Goal: Task Accomplishment & Management: Manage account settings

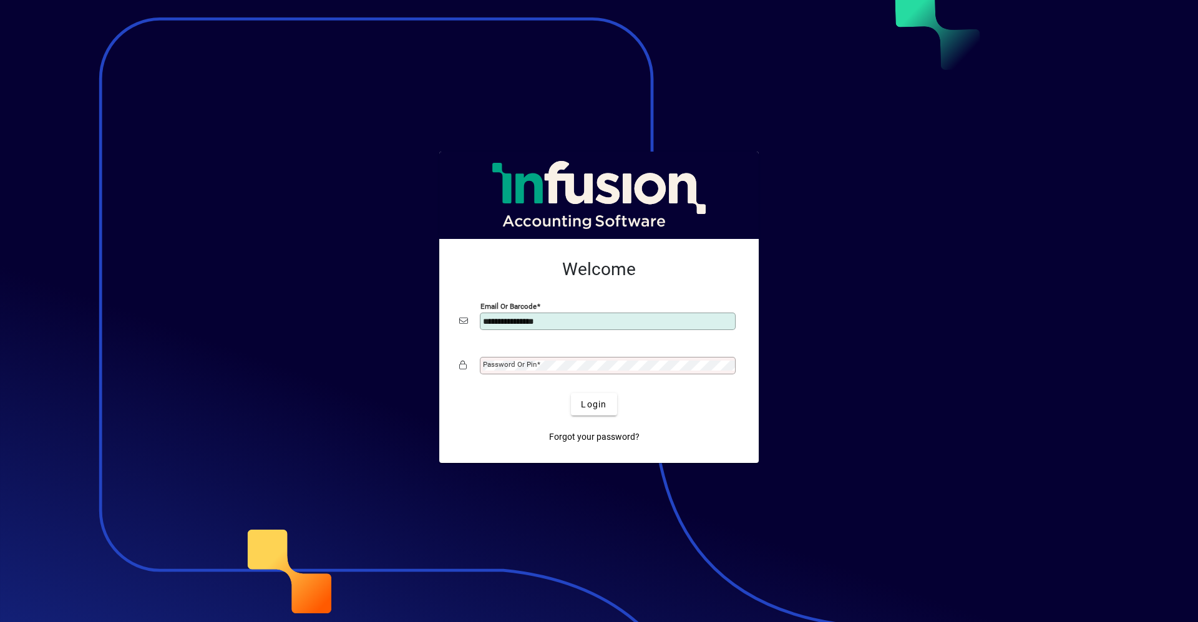
type input "**********"
click at [571, 393] on button "Login" at bounding box center [594, 404] width 46 height 22
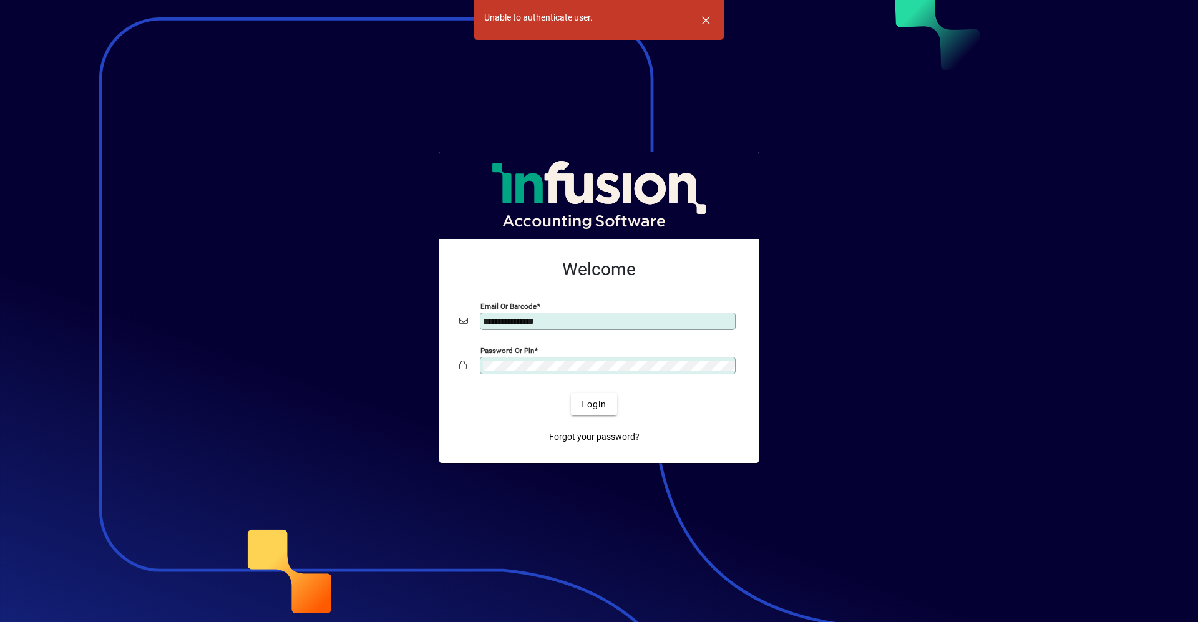
click at [467, 366] on div "Password or Pin" at bounding box center [599, 366] width 280 height 24
click at [571, 393] on button "Login" at bounding box center [594, 404] width 46 height 22
